Goal: Check status: Check status

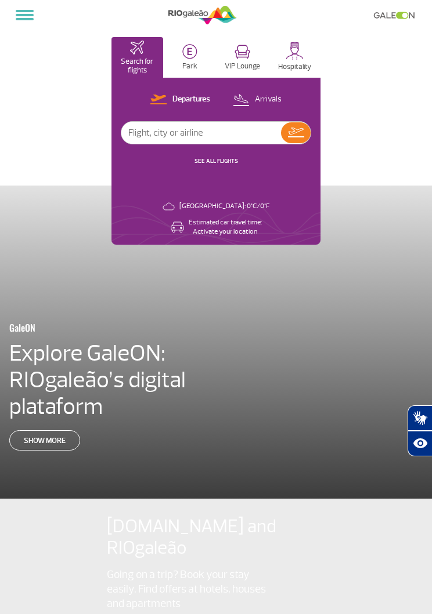
select select "en"
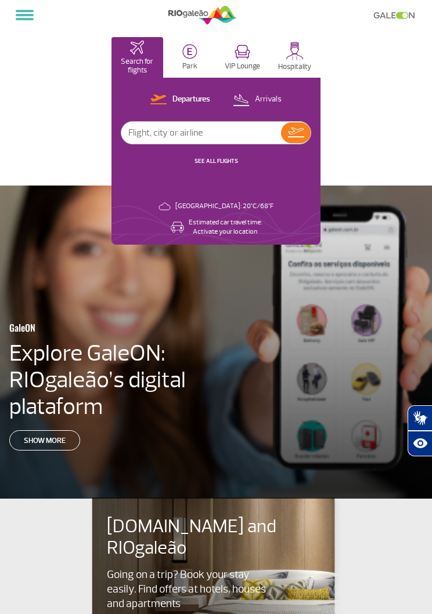
click at [247, 124] on input "text" at bounding box center [201, 133] width 160 height 22
type input "La775"
click at [298, 129] on img at bounding box center [296, 133] width 16 height 10
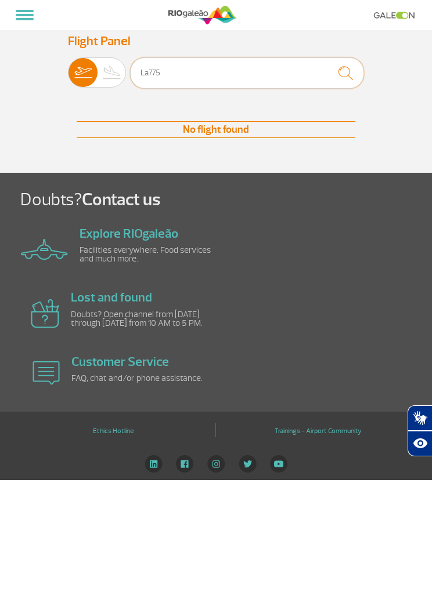
click at [308, 84] on input "La775" at bounding box center [247, 72] width 234 height 31
click at [108, 70] on img at bounding box center [111, 72] width 29 height 29
click at [68, 67] on input "Departures Arrivals" at bounding box center [68, 67] width 0 height 0
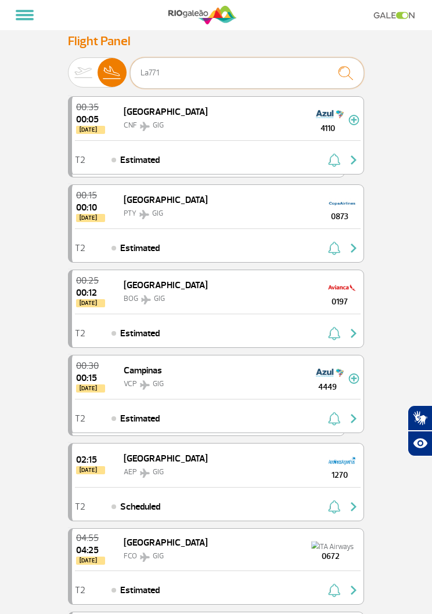
click at [288, 81] on input "La771" at bounding box center [247, 72] width 234 height 31
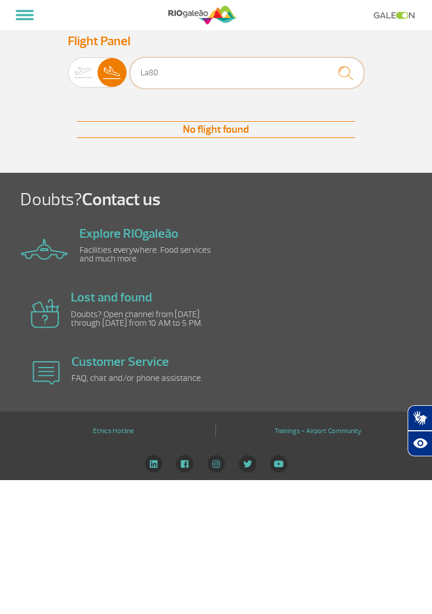
type input "La80"
click at [26, 16] on span at bounding box center [25, 15] width 18 height 2
